Goal: Task Accomplishment & Management: Manage account settings

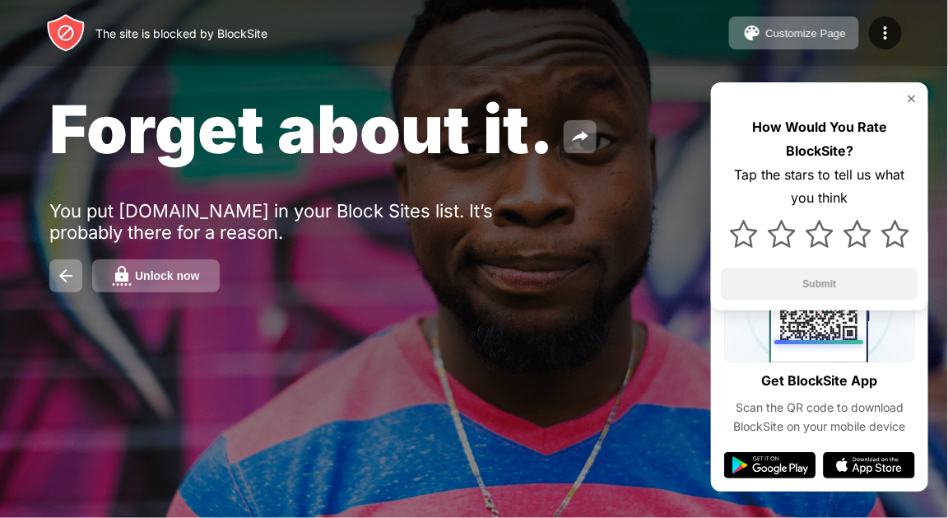
click at [145, 272] on div "Unlock now" at bounding box center [167, 275] width 65 height 13
click at [184, 272] on div "Unlock now" at bounding box center [167, 275] width 65 height 13
click at [183, 281] on div "Unlock now" at bounding box center [167, 275] width 65 height 13
click at [172, 281] on div "Unlock now" at bounding box center [167, 275] width 65 height 13
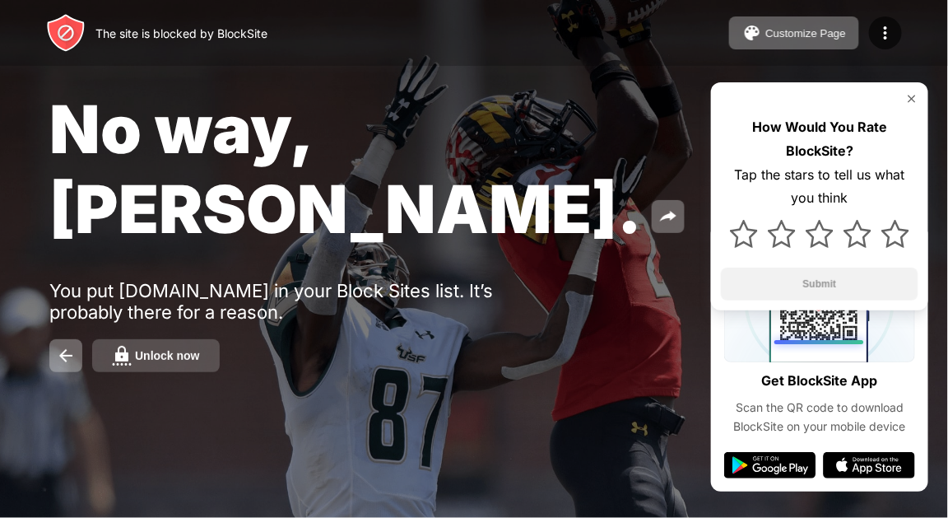
click at [169, 349] on div "Unlock now" at bounding box center [167, 355] width 65 height 13
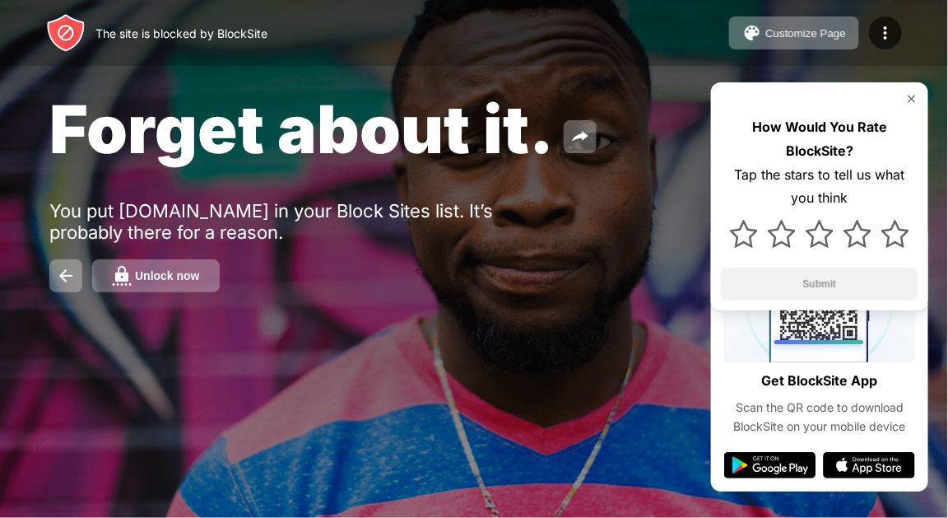
click at [178, 273] on div "Unlock now" at bounding box center [167, 275] width 65 height 13
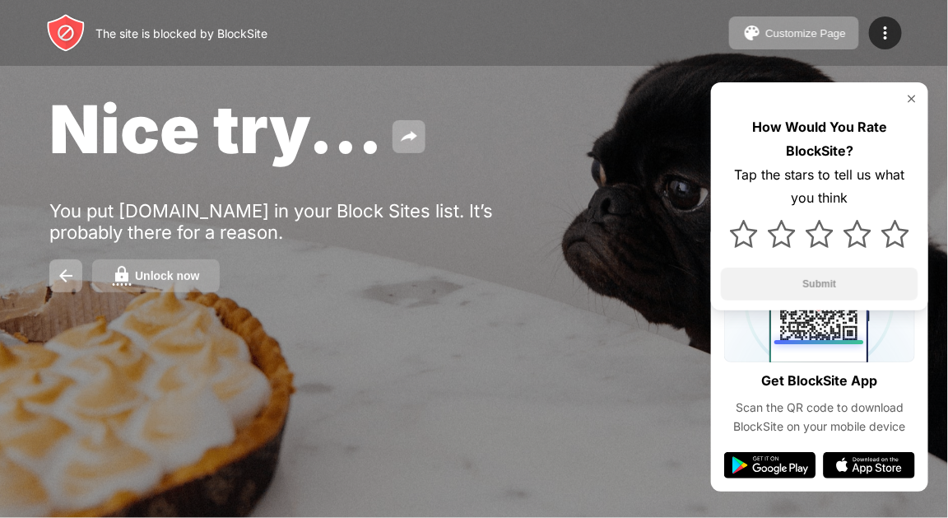
click at [183, 280] on div "Unlock now" at bounding box center [167, 275] width 65 height 13
click at [165, 272] on div "Unlock now" at bounding box center [167, 275] width 65 height 13
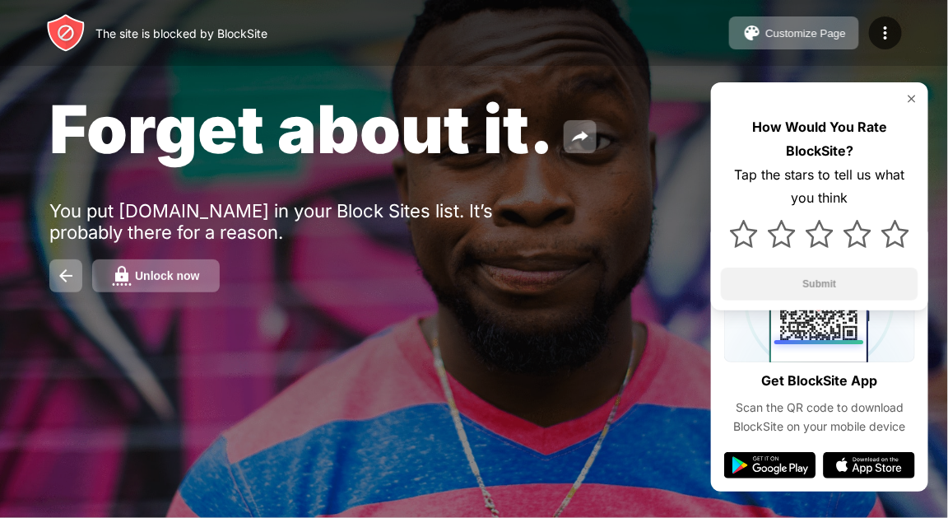
click at [177, 277] on div "Unlock now" at bounding box center [167, 275] width 65 height 13
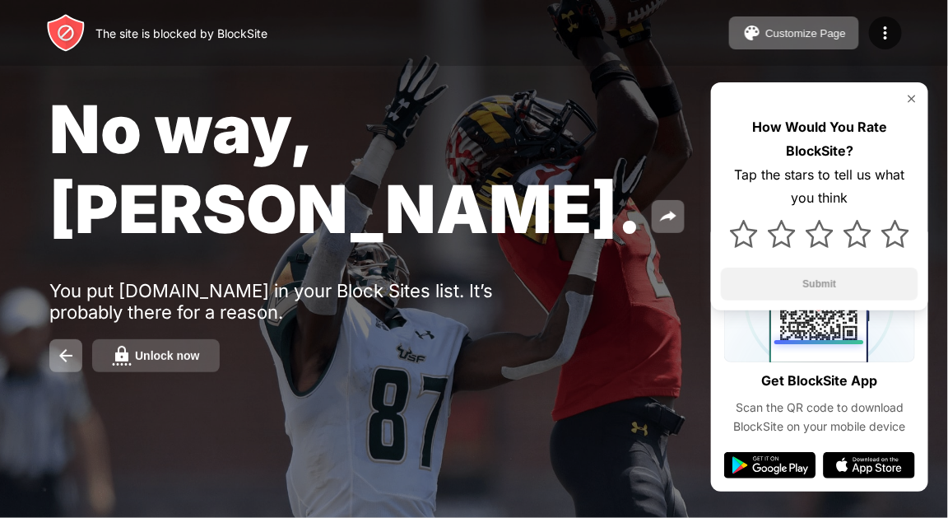
click at [141, 349] on div "Unlock now" at bounding box center [167, 355] width 65 height 13
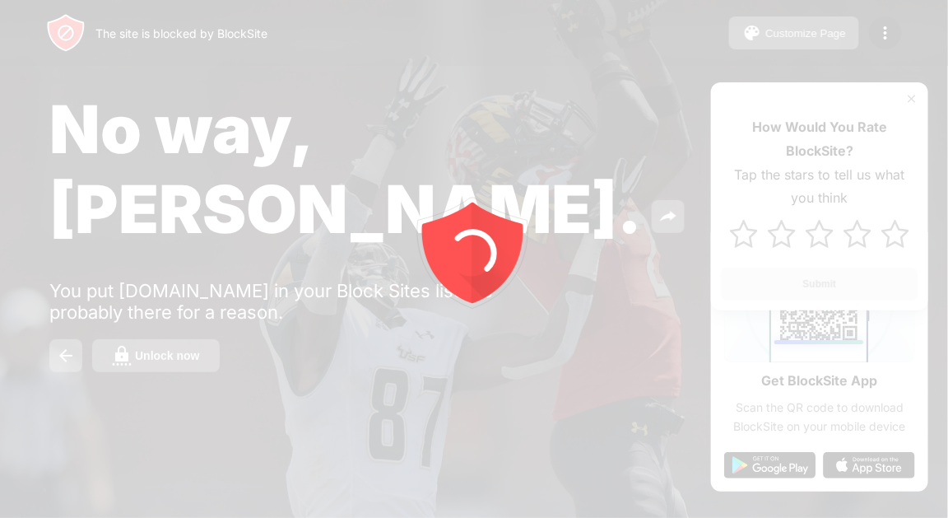
click at [174, 273] on div at bounding box center [474, 259] width 948 height 518
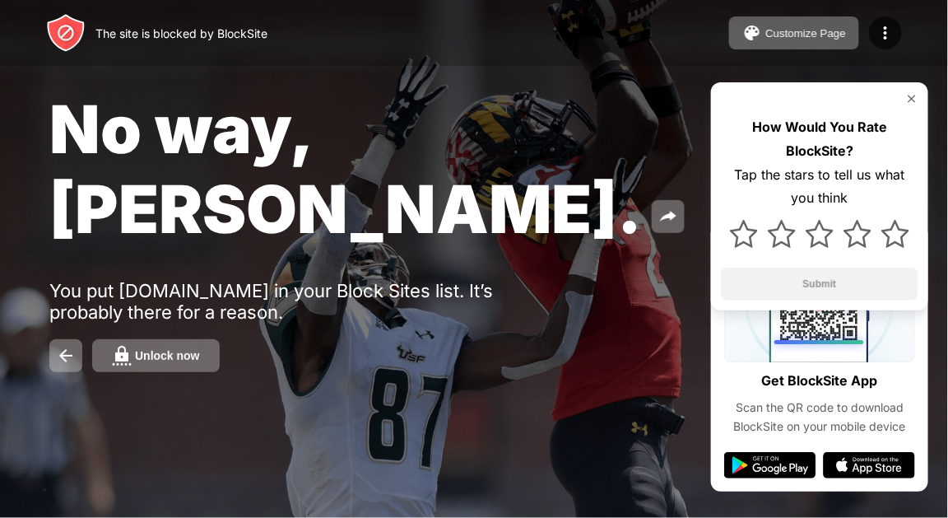
click at [174, 349] on div "Unlock now" at bounding box center [167, 355] width 65 height 13
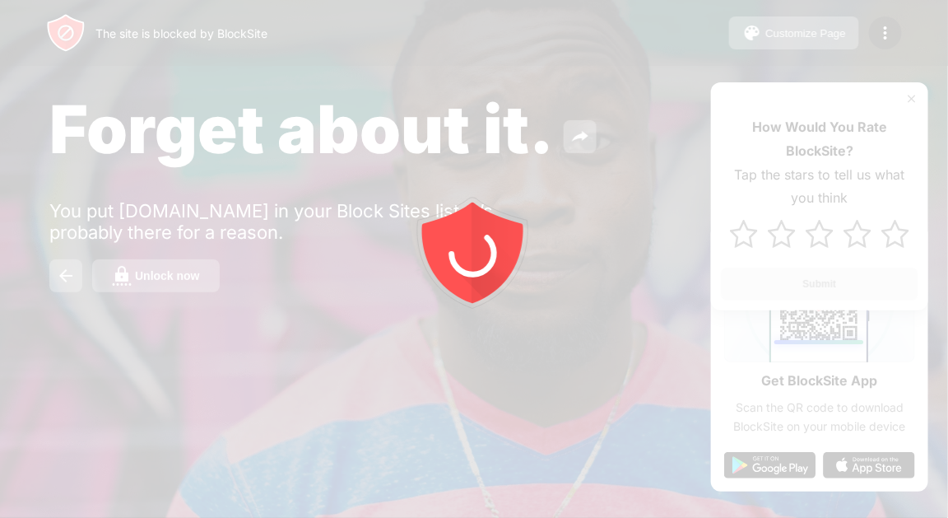
click at [161, 281] on div "Unlock now" at bounding box center [167, 275] width 65 height 13
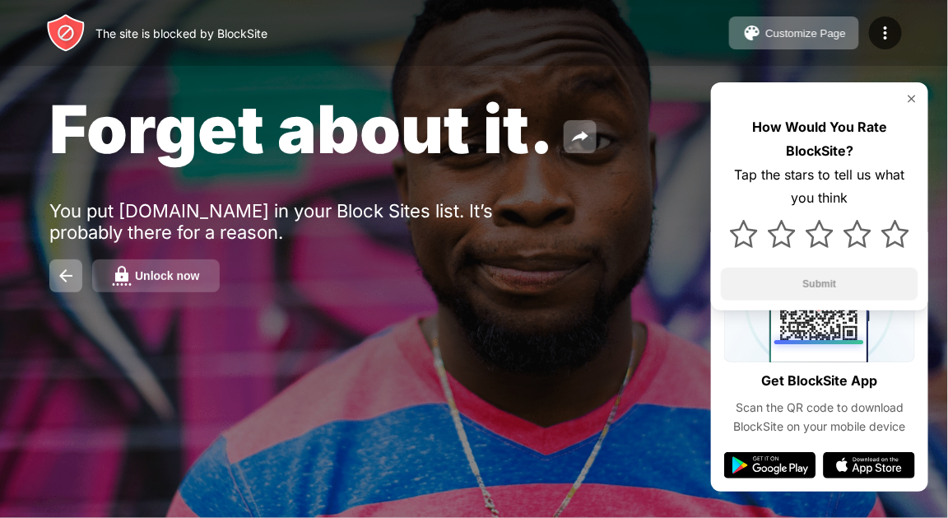
click at [147, 279] on div "Unlock now" at bounding box center [167, 275] width 65 height 13
click at [201, 269] on button "Unlock now" at bounding box center [156, 275] width 128 height 33
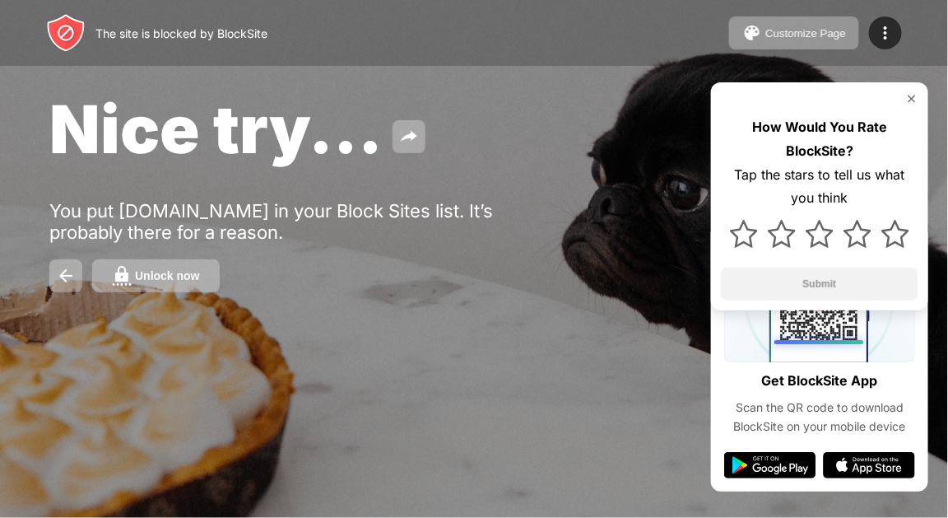
click at [164, 277] on div "Unlock now" at bounding box center [167, 275] width 65 height 13
